Goal: Information Seeking & Learning: Learn about a topic

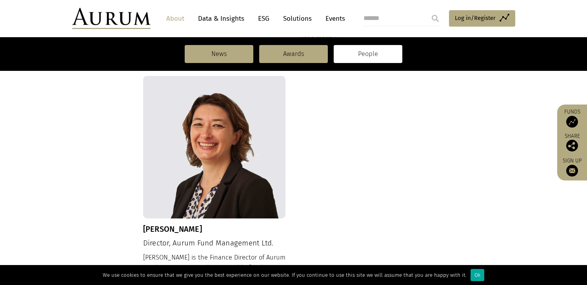
scroll to position [837, 0]
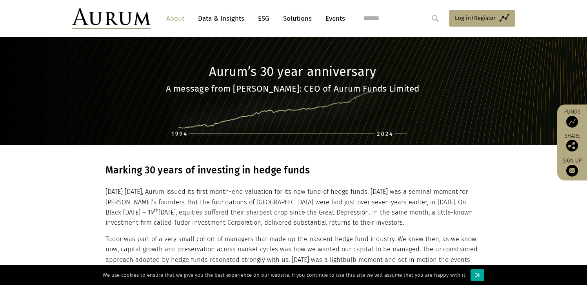
scroll to position [20, 0]
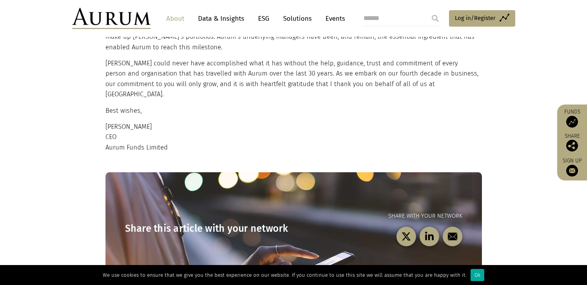
scroll to position [682, 0]
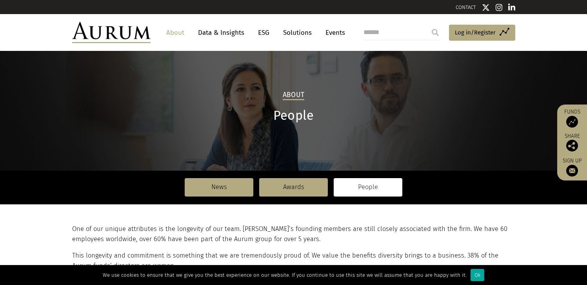
click at [165, 33] on link "About" at bounding box center [175, 32] width 26 height 15
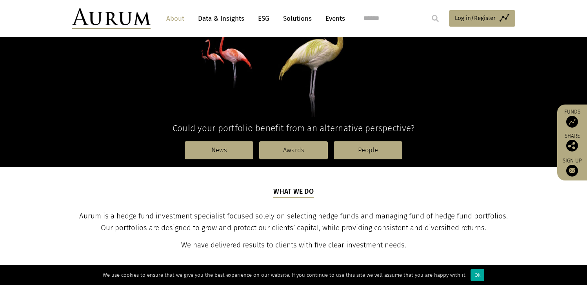
scroll to position [138, 0]
